Goal: Task Accomplishment & Management: Use online tool/utility

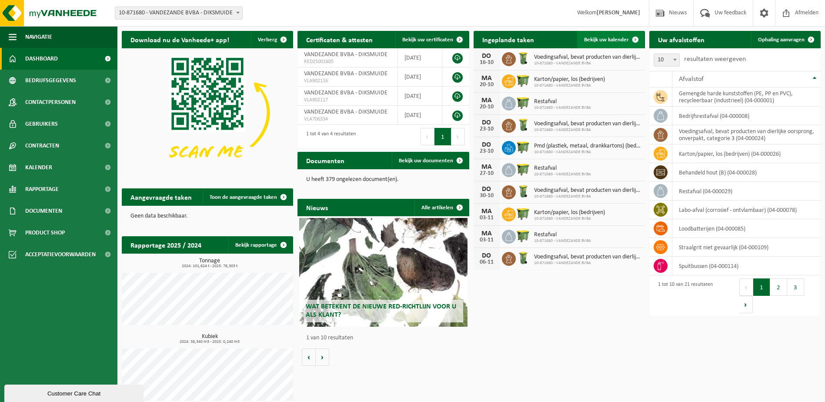
click at [626, 40] on span "Bekijk uw kalender" at bounding box center [606, 40] width 45 height 6
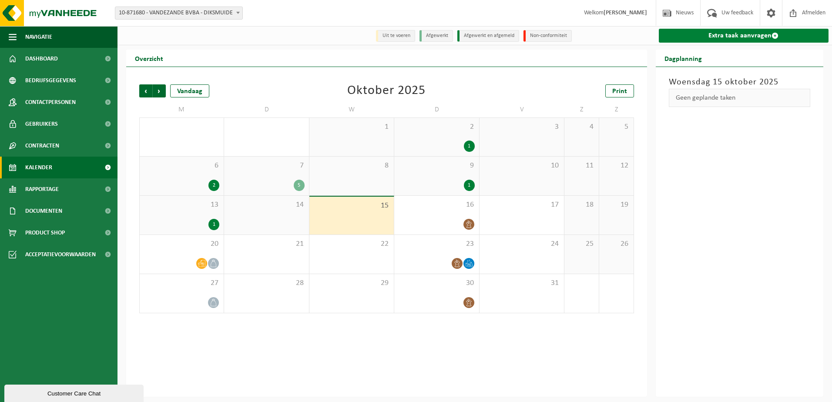
click at [760, 33] on link "Extra taak aanvragen" at bounding box center [744, 36] width 170 height 14
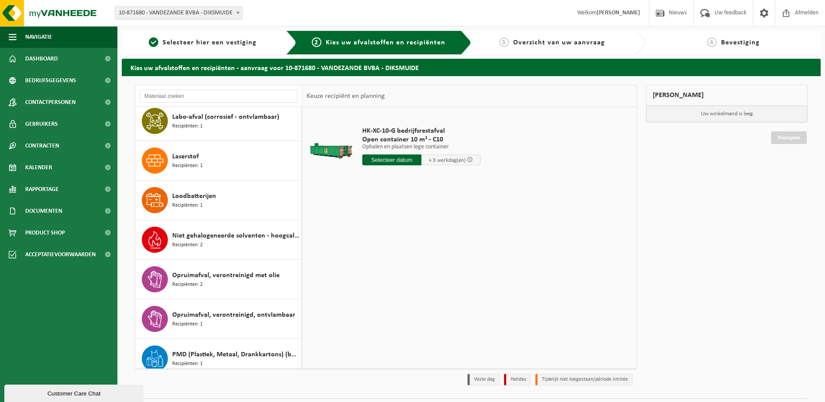
scroll to position [304, 0]
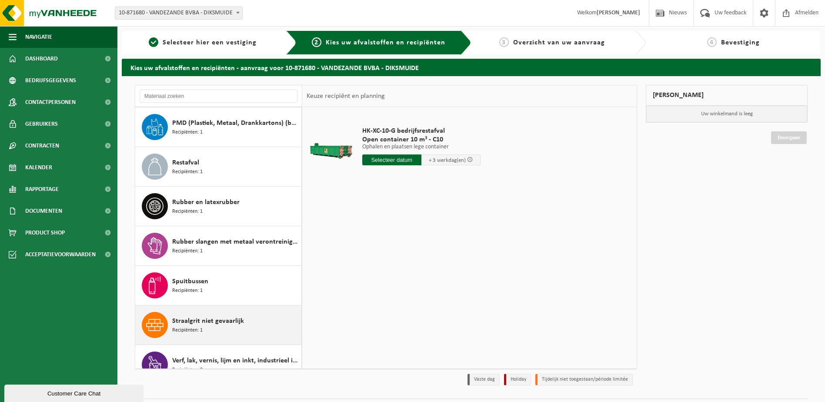
click at [205, 328] on div "Straalgrit niet gevaarlijk Recipiënten: 1" at bounding box center [235, 325] width 127 height 26
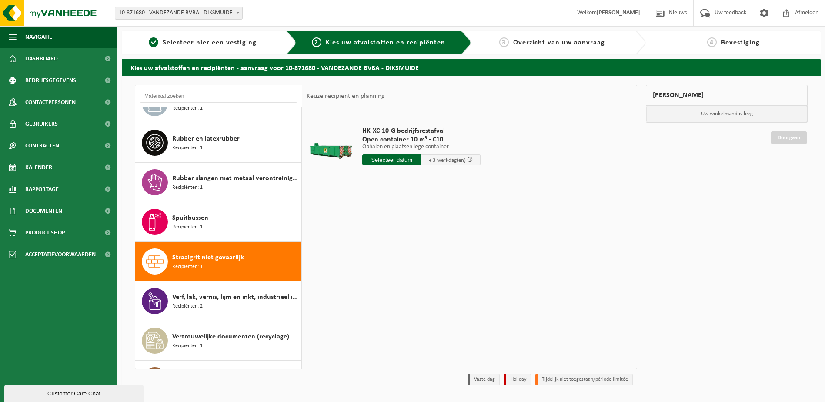
scroll to position [530, 0]
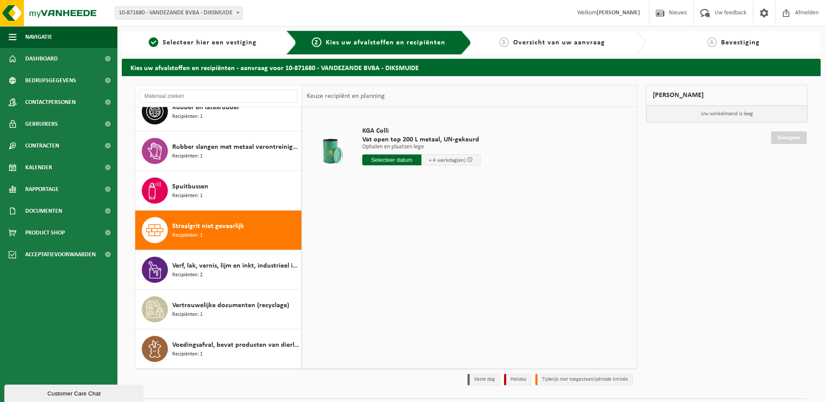
click at [405, 163] on input "text" at bounding box center [391, 159] width 59 height 11
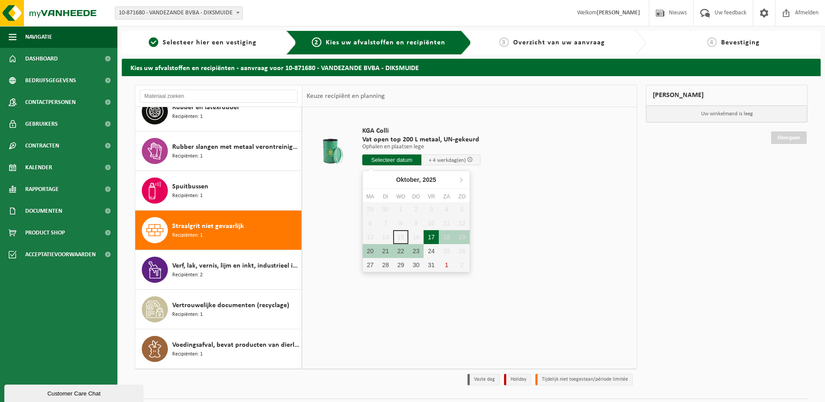
click at [434, 237] on div "17" at bounding box center [431, 237] width 15 height 14
type input "Van 2025-10-17"
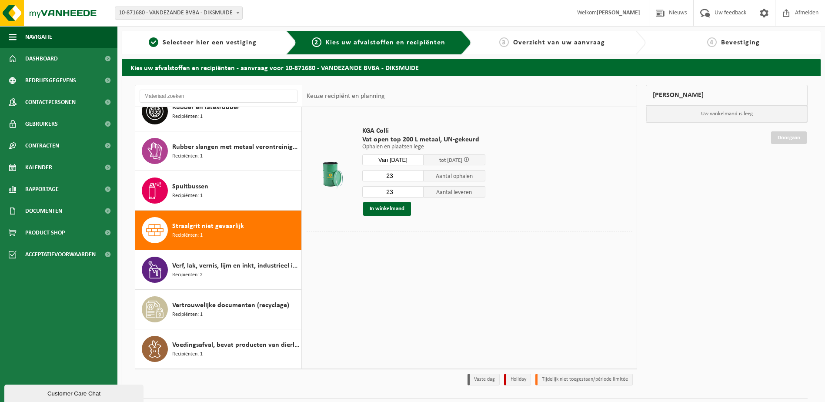
drag, startPoint x: 394, startPoint y: 178, endPoint x: 384, endPoint y: 178, distance: 9.6
click at [384, 178] on input "23" at bounding box center [393, 175] width 62 height 11
type input "13"
drag, startPoint x: 393, startPoint y: 191, endPoint x: 383, endPoint y: 192, distance: 10.1
click at [383, 192] on input "23" at bounding box center [393, 191] width 62 height 11
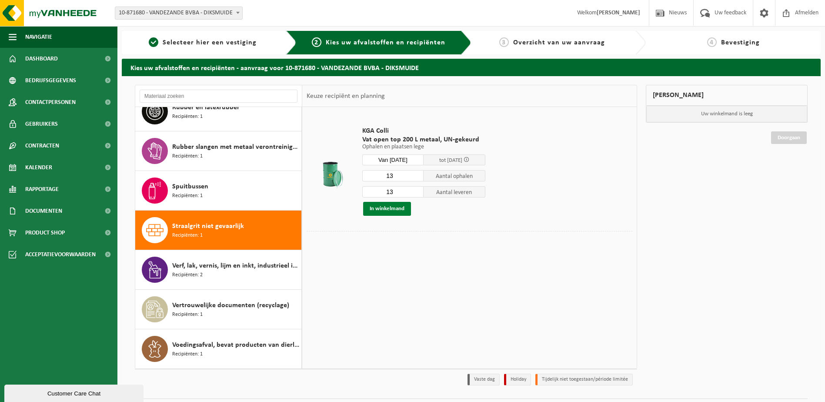
type input "13"
click at [389, 210] on button "In winkelmand" at bounding box center [387, 209] width 48 height 14
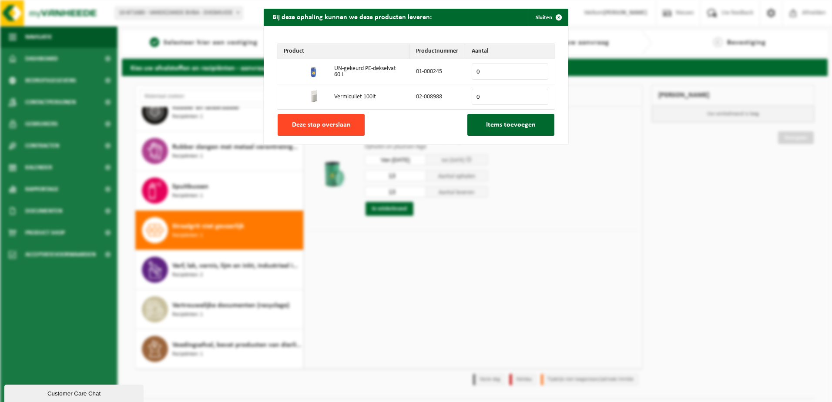
click at [339, 125] on span "Deze stap overslaan" at bounding box center [321, 124] width 59 height 7
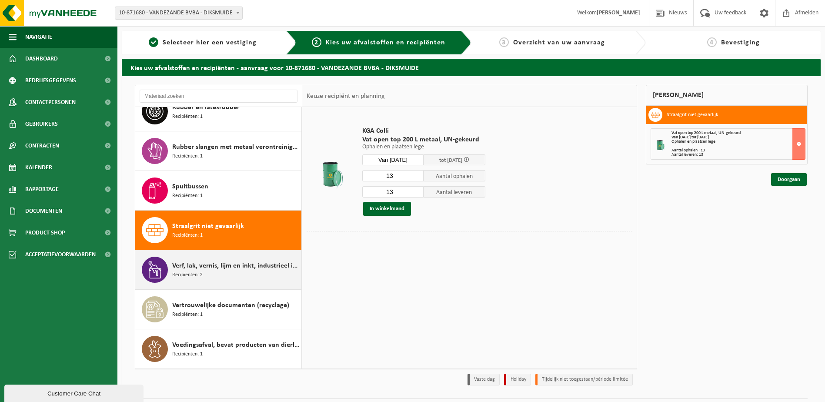
click at [210, 271] on div "Verf, lak, vernis, lijm en inkt, industrieel in kleinverpakking Recipiënten: 2" at bounding box center [235, 270] width 127 height 26
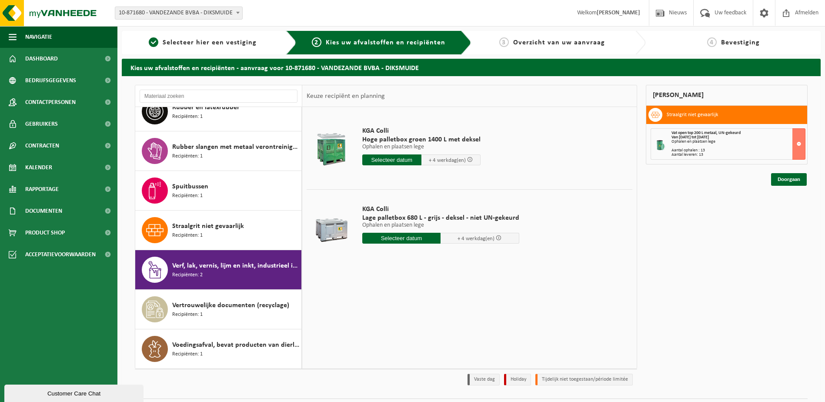
click at [382, 159] on input "text" at bounding box center [391, 159] width 59 height 11
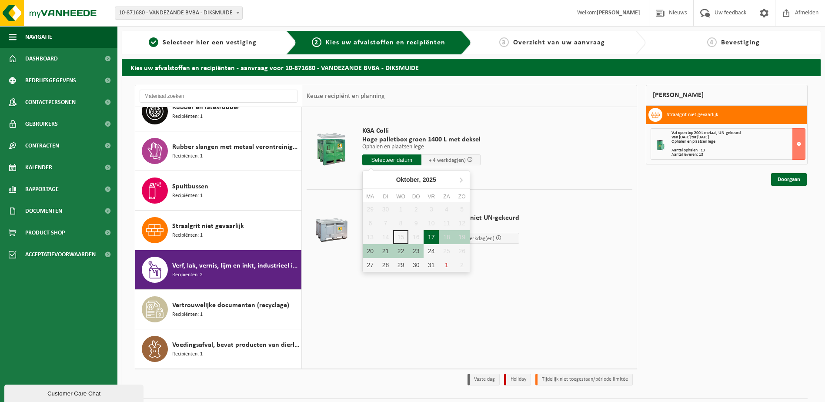
click at [434, 234] on div "17" at bounding box center [431, 237] width 15 height 14
type input "Van 2025-10-17"
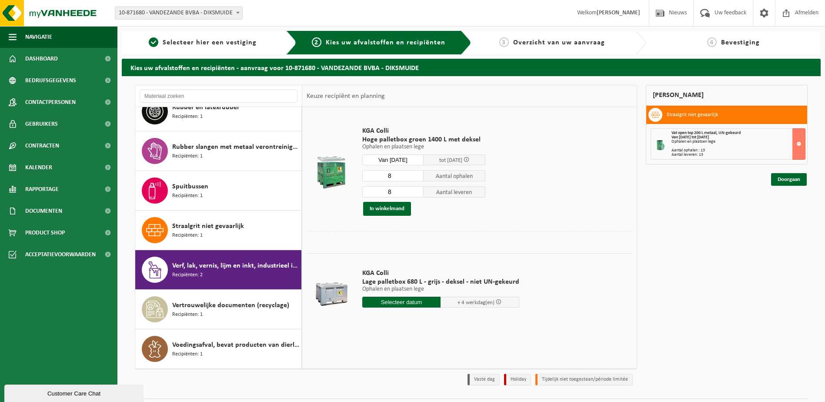
drag, startPoint x: 394, startPoint y: 179, endPoint x: 383, endPoint y: 176, distance: 11.3
click at [383, 176] on input "8" at bounding box center [393, 175] width 62 height 11
type input "1"
drag, startPoint x: 397, startPoint y: 196, endPoint x: 379, endPoint y: 189, distance: 19.0
click at [380, 189] on input "8" at bounding box center [393, 191] width 62 height 11
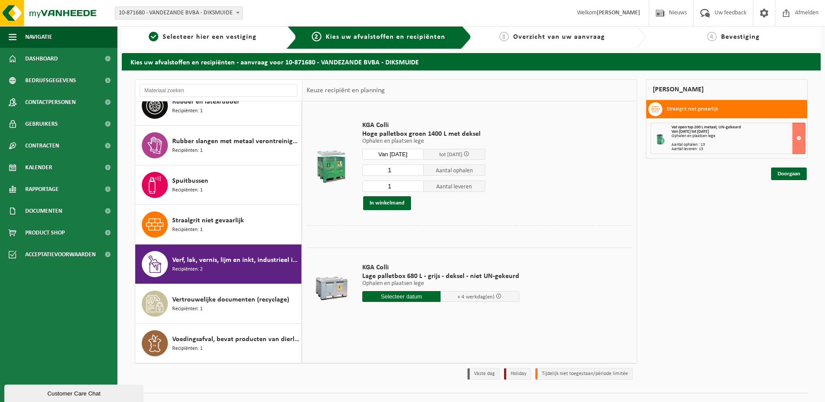
scroll to position [0, 0]
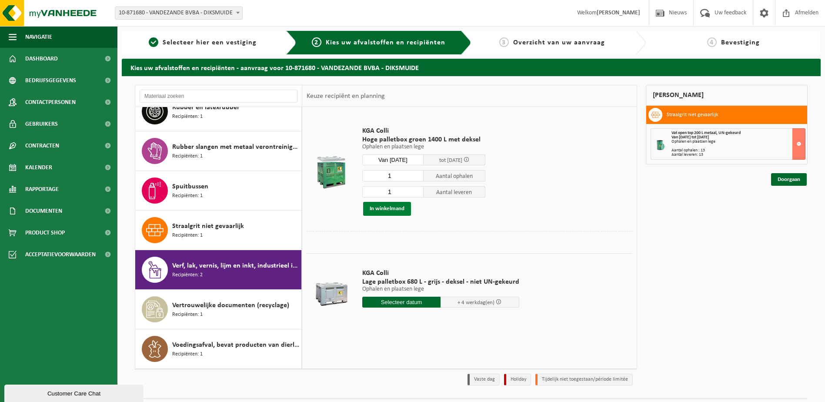
type input "1"
click at [400, 211] on button "In winkelmand" at bounding box center [387, 209] width 48 height 14
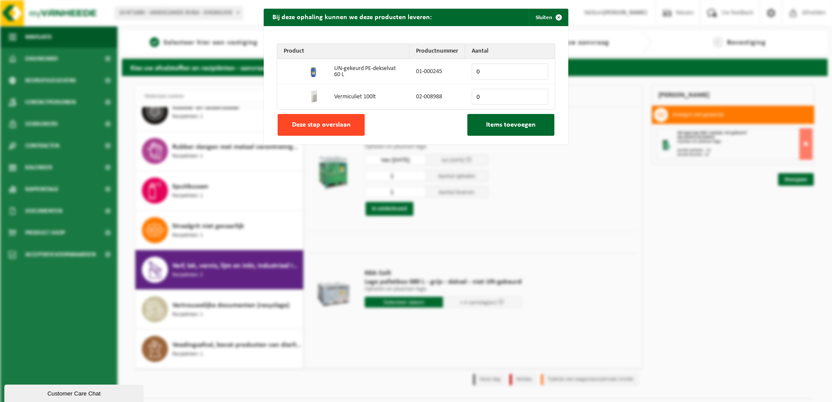
click at [324, 121] on span "Deze stap overslaan" at bounding box center [321, 124] width 59 height 7
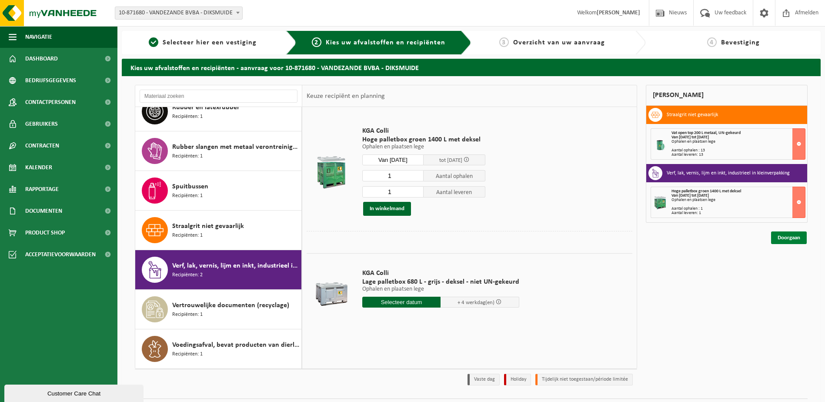
click at [781, 236] on link "Doorgaan" at bounding box center [789, 237] width 36 height 13
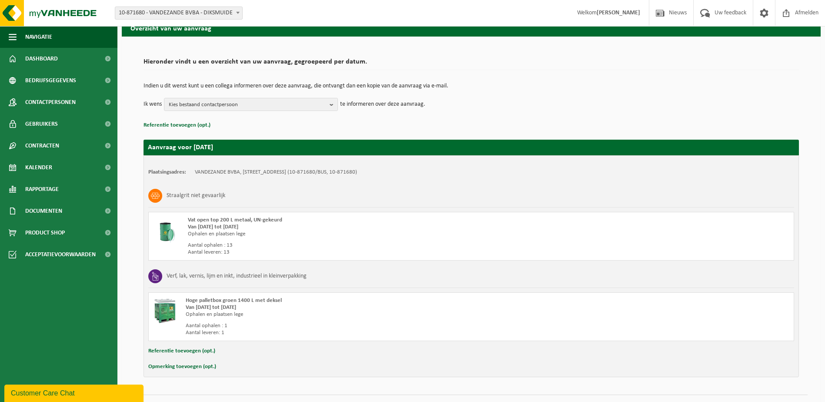
scroll to position [59, 0]
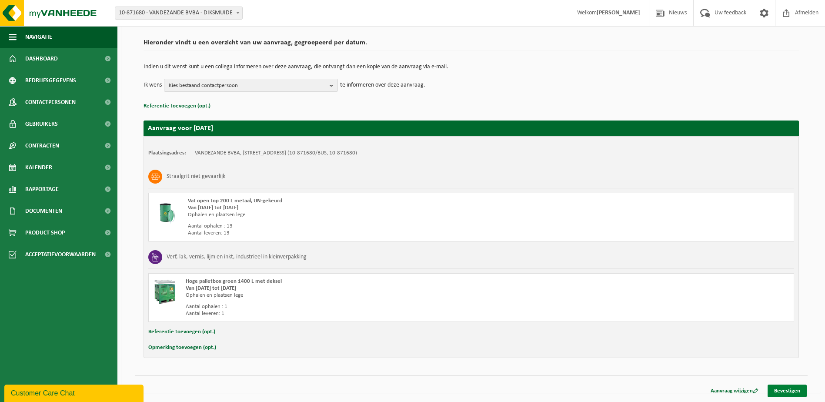
click at [775, 394] on link "Bevestigen" at bounding box center [787, 391] width 39 height 13
